Goal: Check status: Check status

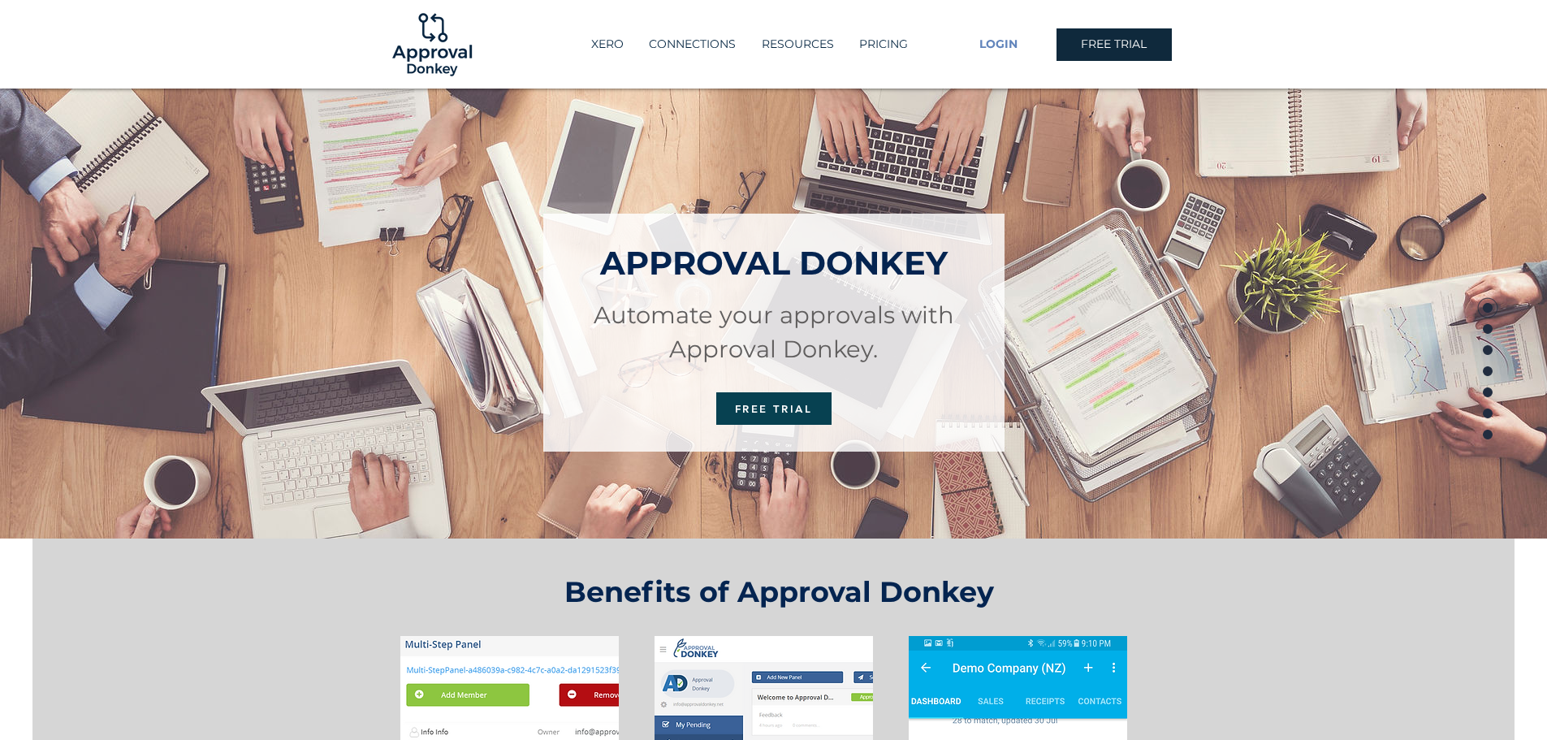
click at [1006, 42] on span "LOGIN" at bounding box center [998, 45] width 38 height 16
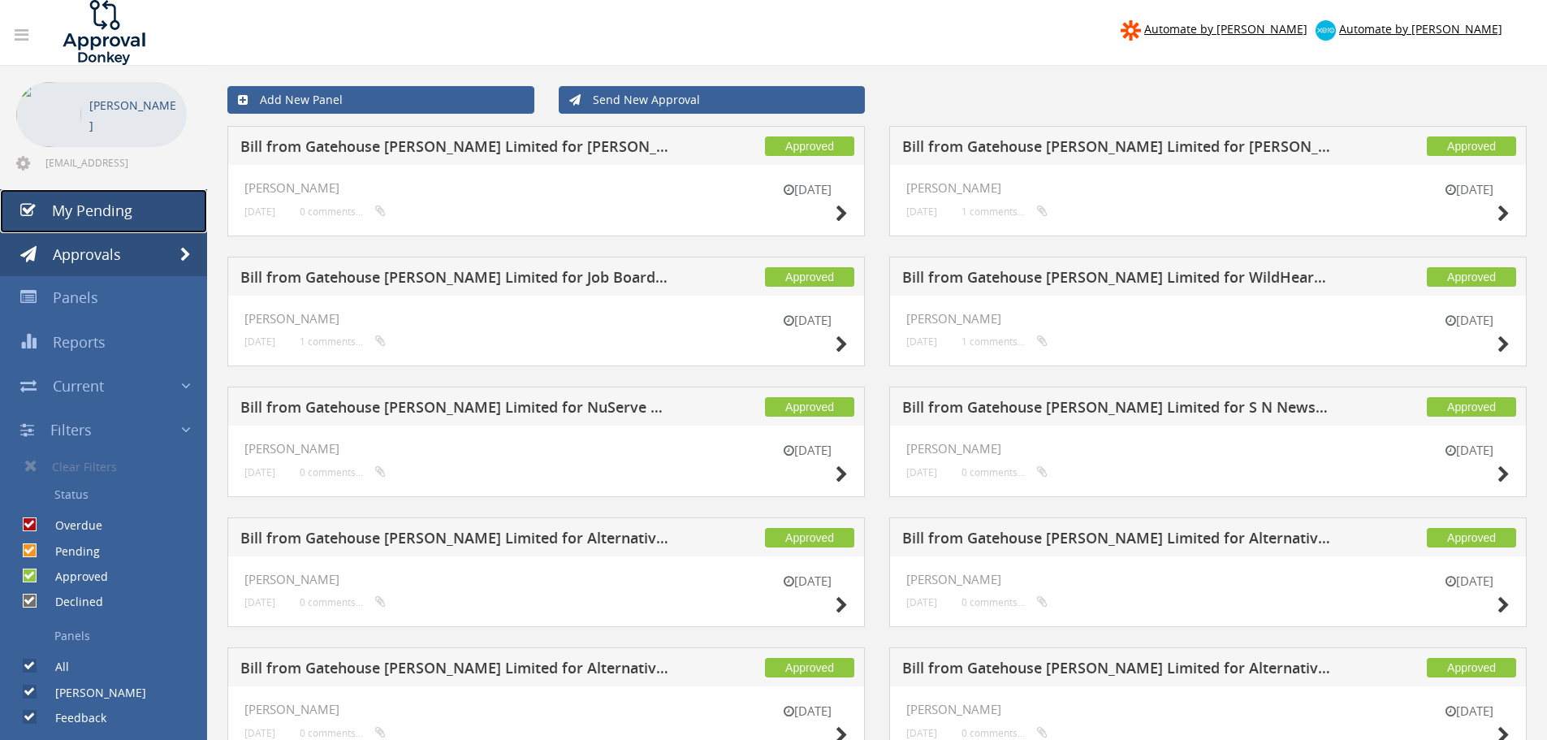
click at [100, 214] on span "My Pending" at bounding box center [92, 210] width 80 height 19
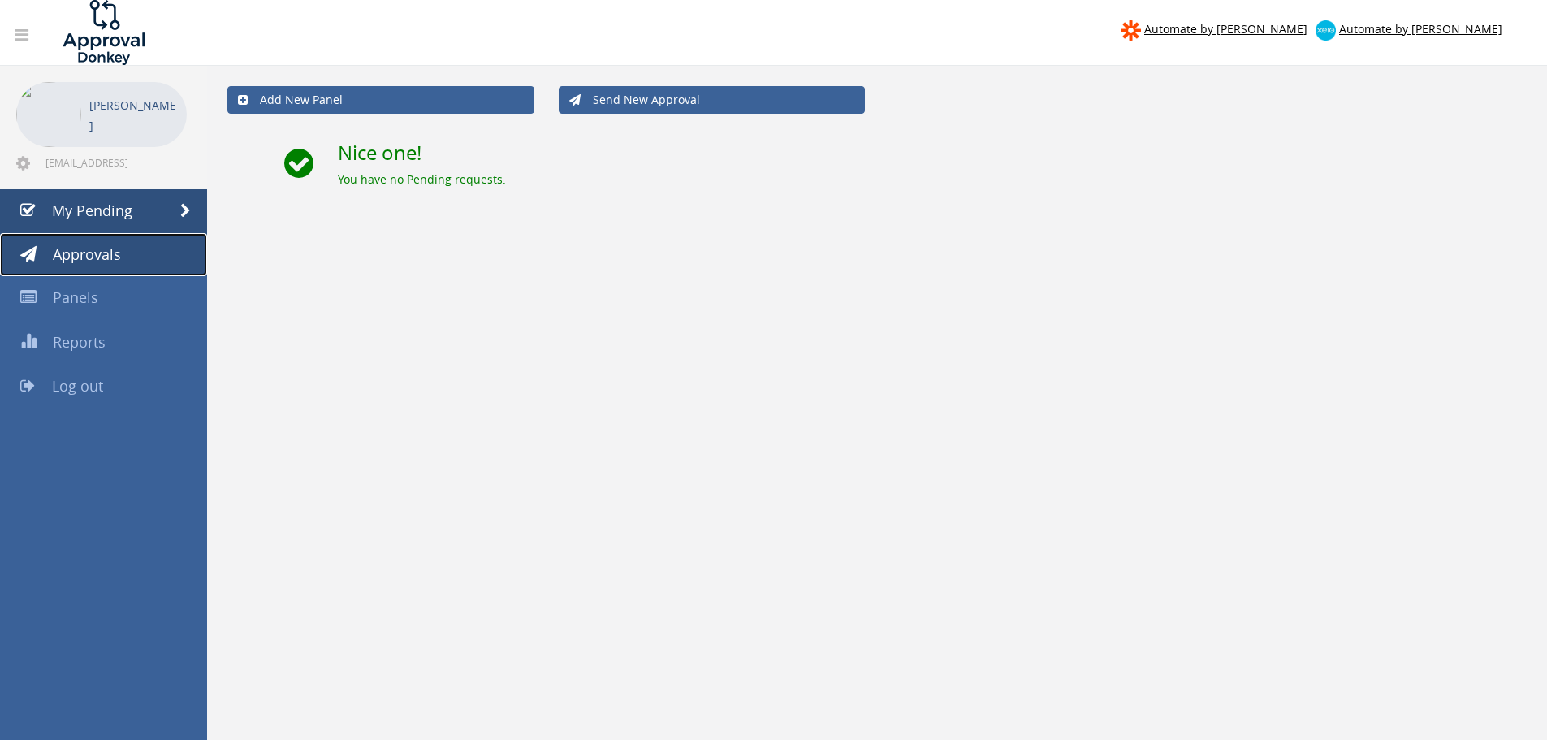
click at [102, 261] on span "Approvals" at bounding box center [87, 253] width 68 height 19
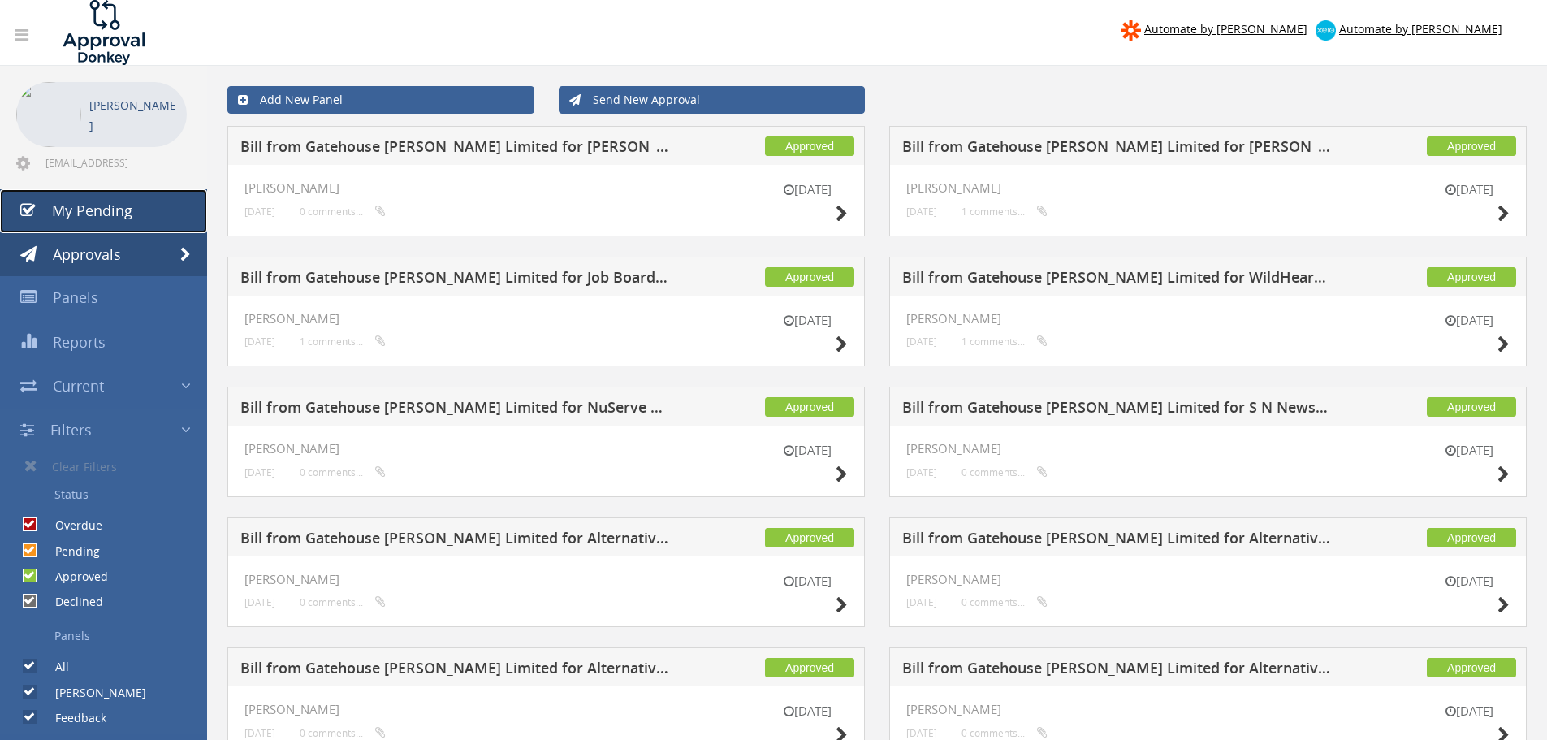
click at [140, 206] on link "My Pending" at bounding box center [103, 211] width 207 height 44
